Goal: Complete application form

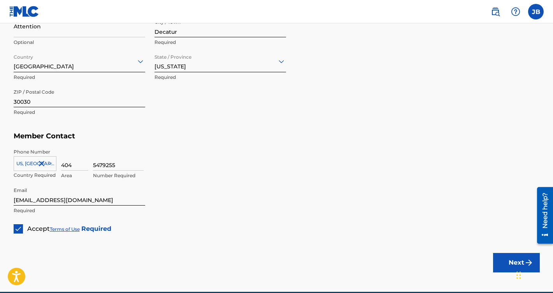
click at [308, 135] on h5 "Member Contact" at bounding box center [277, 136] width 526 height 17
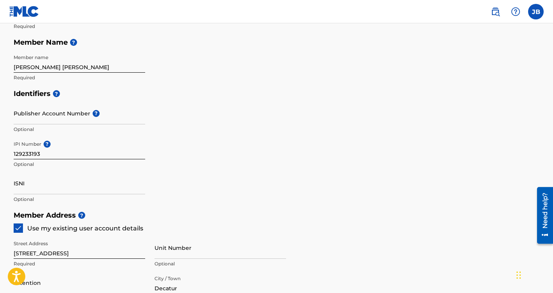
click at [39, 154] on input "129233193" at bounding box center [80, 148] width 132 height 22
type input "1"
click at [74, 164] on p "Invalid IPI Number" at bounding box center [80, 164] width 132 height 7
click at [21, 154] on input "12911471" at bounding box center [80, 148] width 132 height 22
type input "129811471"
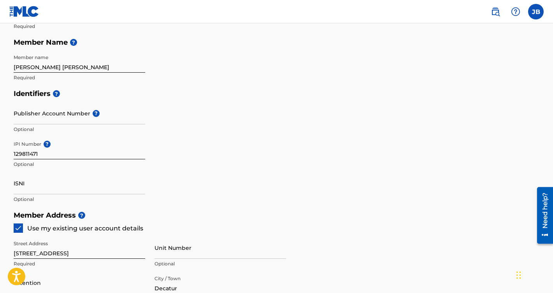
click at [182, 152] on div "Identifiers ? Publisher Account Number ? Optional IPI Number ? 129811471 Option…" at bounding box center [277, 147] width 526 height 122
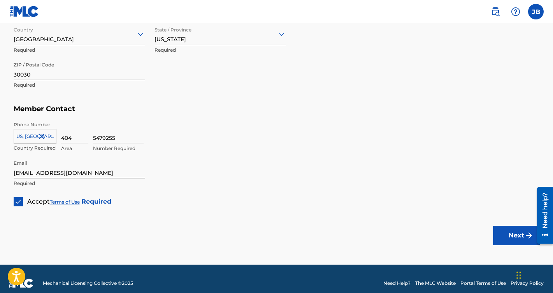
scroll to position [466, 0]
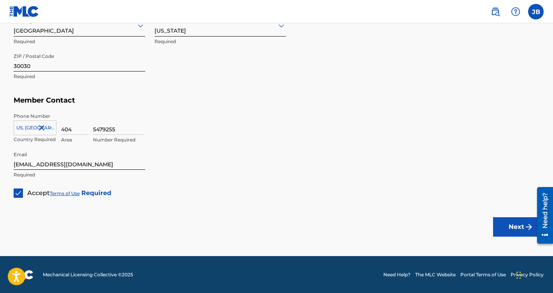
click at [520, 230] on button "Next" at bounding box center [516, 227] width 47 height 19
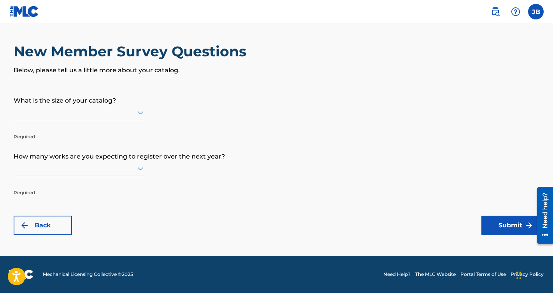
click at [110, 72] on p "Below, please tell us a little more about your catalog." at bounding box center [277, 70] width 526 height 9
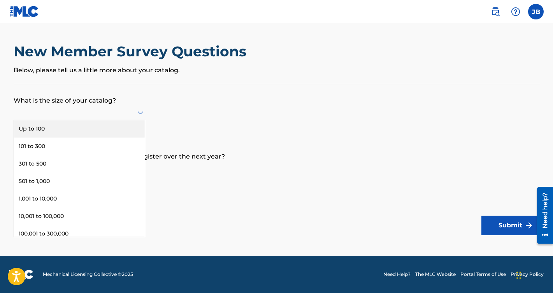
click at [139, 111] on icon at bounding box center [140, 112] width 9 height 9
click at [52, 127] on div "Up to 100" at bounding box center [79, 129] width 131 height 18
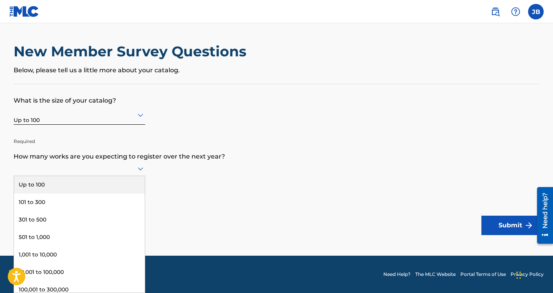
click at [139, 166] on icon at bounding box center [140, 168] width 9 height 9
click at [42, 185] on div "Up to 100" at bounding box center [79, 185] width 131 height 18
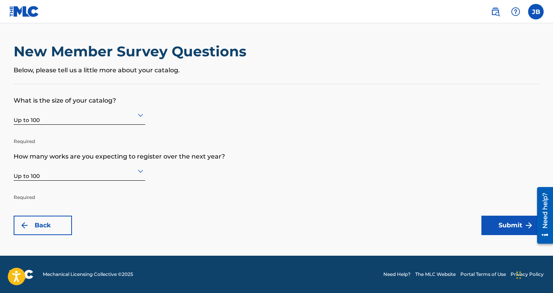
click at [518, 233] on button "Submit" at bounding box center [510, 225] width 58 height 19
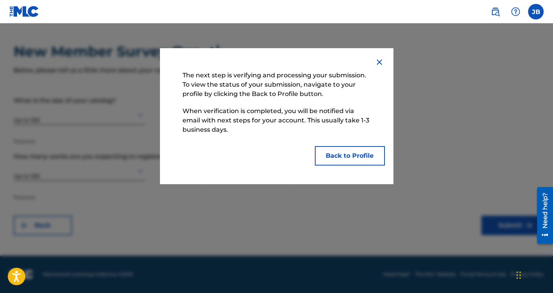
click at [354, 158] on button "Back to Profile" at bounding box center [350, 155] width 70 height 19
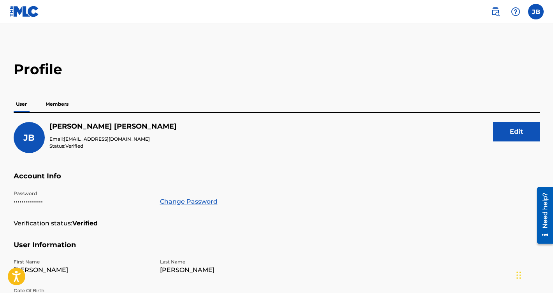
click at [60, 104] on p "Members" at bounding box center [57, 104] width 28 height 16
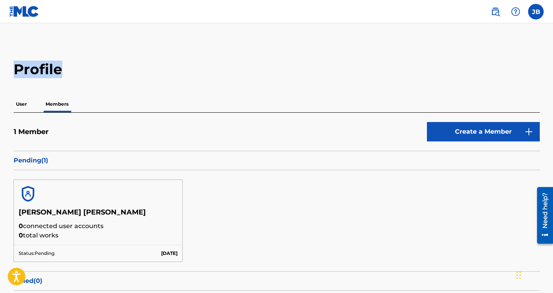
drag, startPoint x: 552, startPoint y: 51, endPoint x: 552, endPoint y: 68, distance: 17.5
click at [552, 68] on main "Profile User Members 1 Member Create a Member Pending ( 1 ) [PERSON_NAME] [PERS…" at bounding box center [276, 179] width 553 height 312
click at [36, 160] on p "Pending ( 1 )" at bounding box center [277, 160] width 526 height 9
click at [27, 164] on p "Pending ( 1 )" at bounding box center [277, 160] width 526 height 9
click at [46, 254] on p "Status: Pending" at bounding box center [37, 253] width 36 height 7
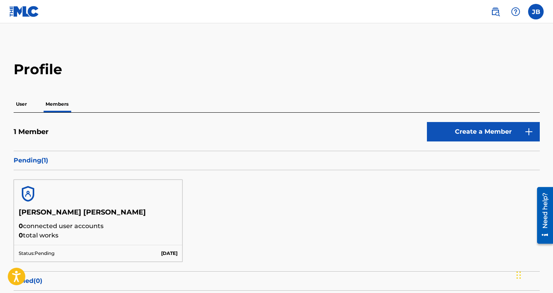
click at [329, 209] on div "[PERSON_NAME] [PERSON_NAME] 0 connected user accounts 0 total works Status: Pen…" at bounding box center [277, 220] width 526 height 101
